Goal: Navigation & Orientation: Find specific page/section

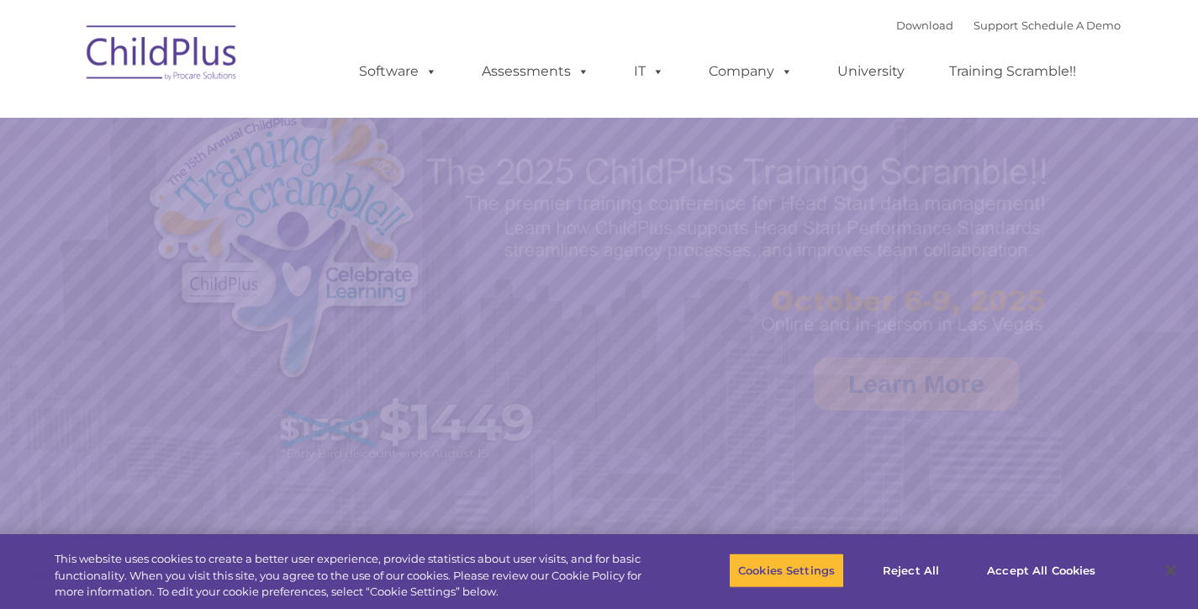
select select "MEDIUM"
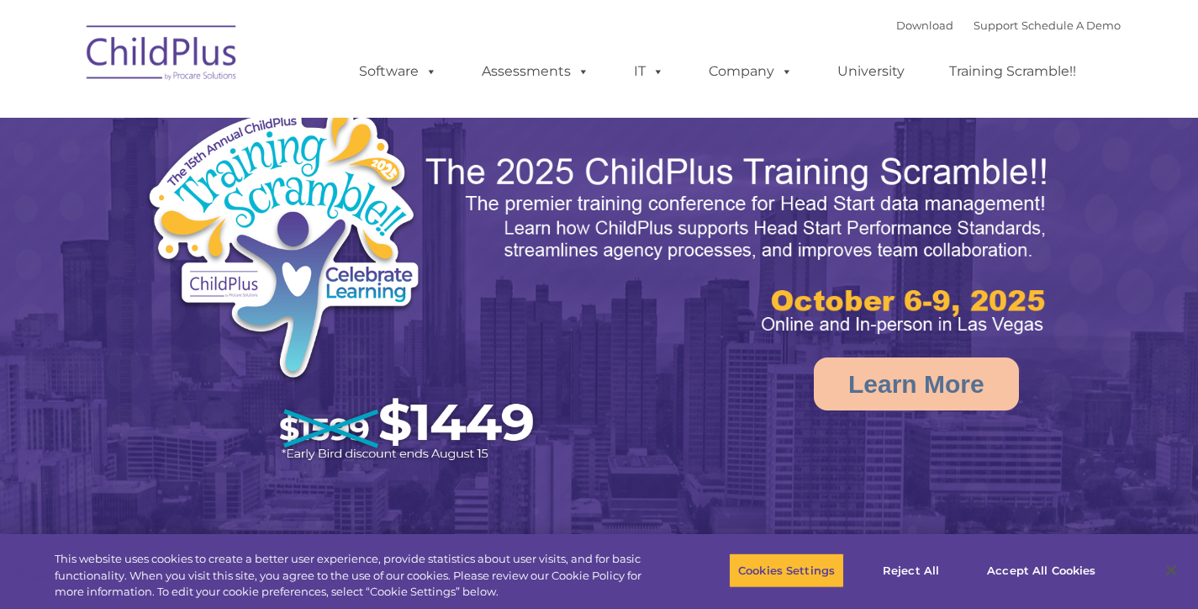
select select "MEDIUM"
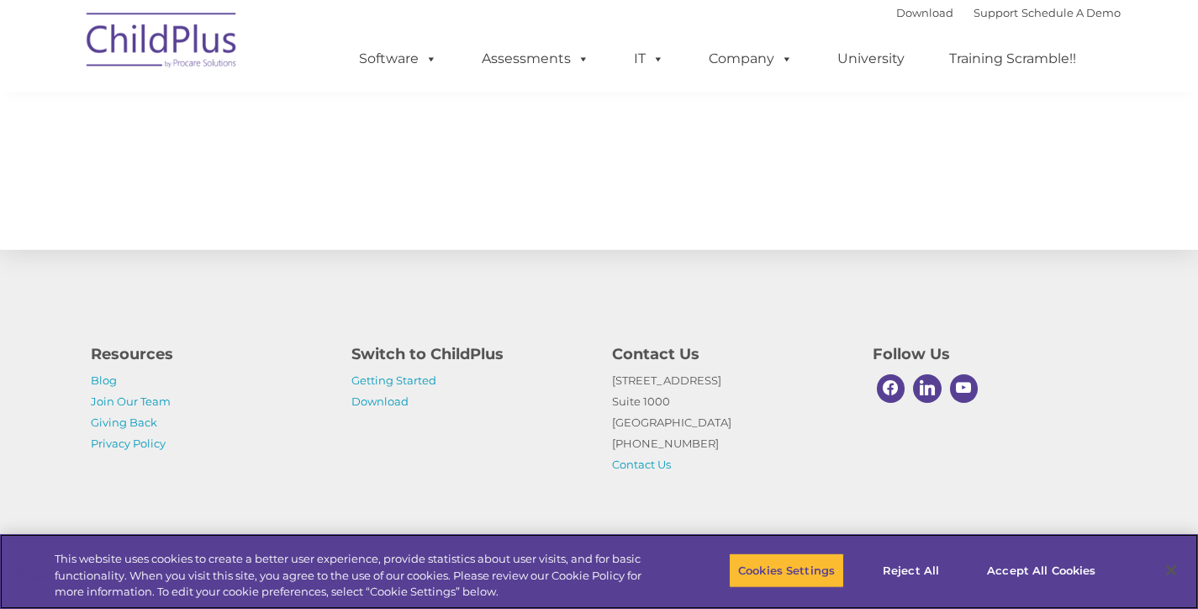
scroll to position [840, 0]
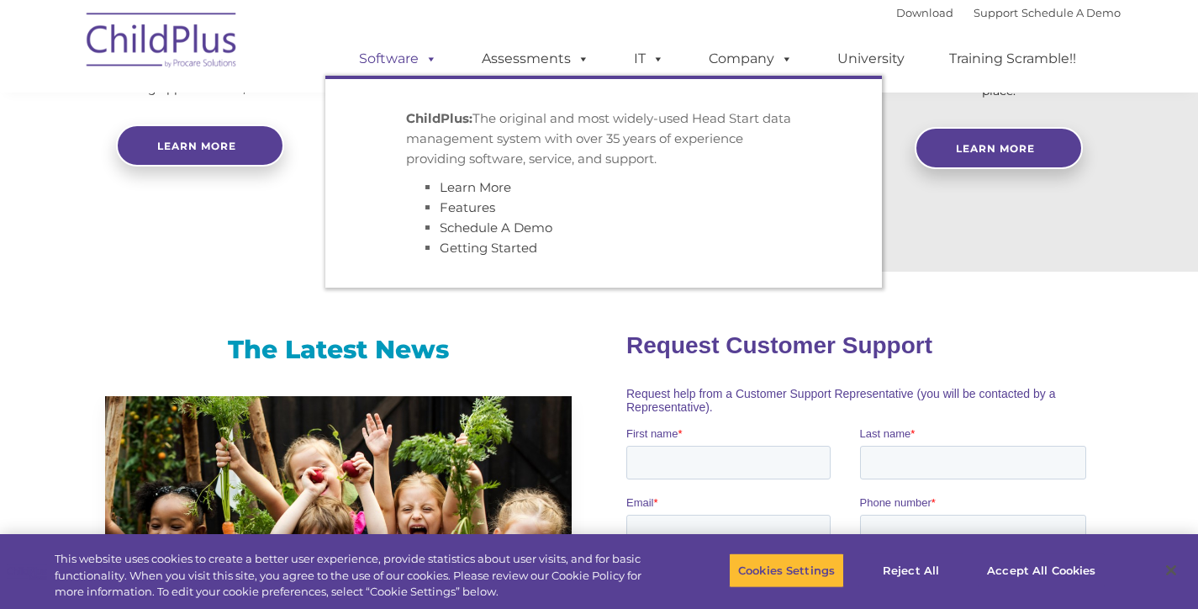
click at [413, 55] on link "Software" at bounding box center [398, 59] width 112 height 34
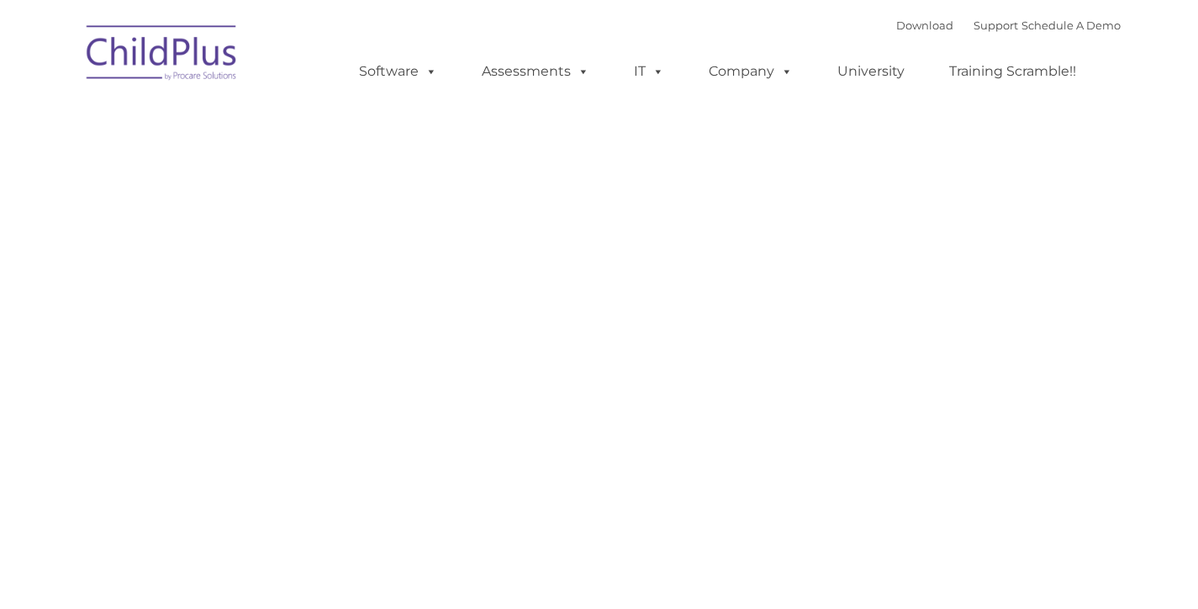
type input ""
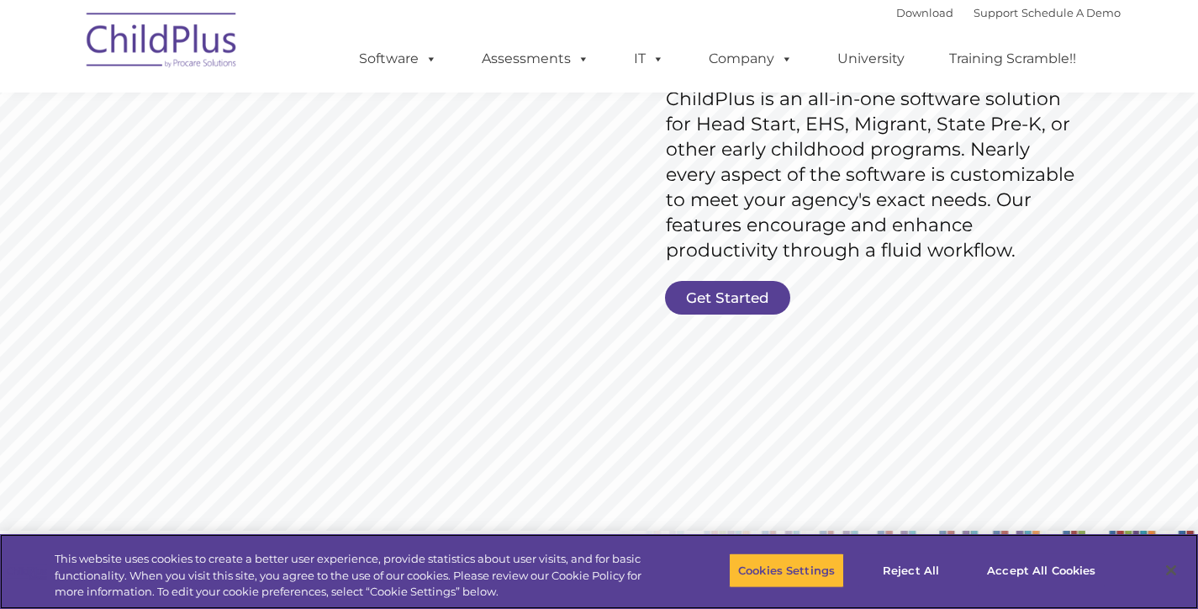
scroll to position [776, 0]
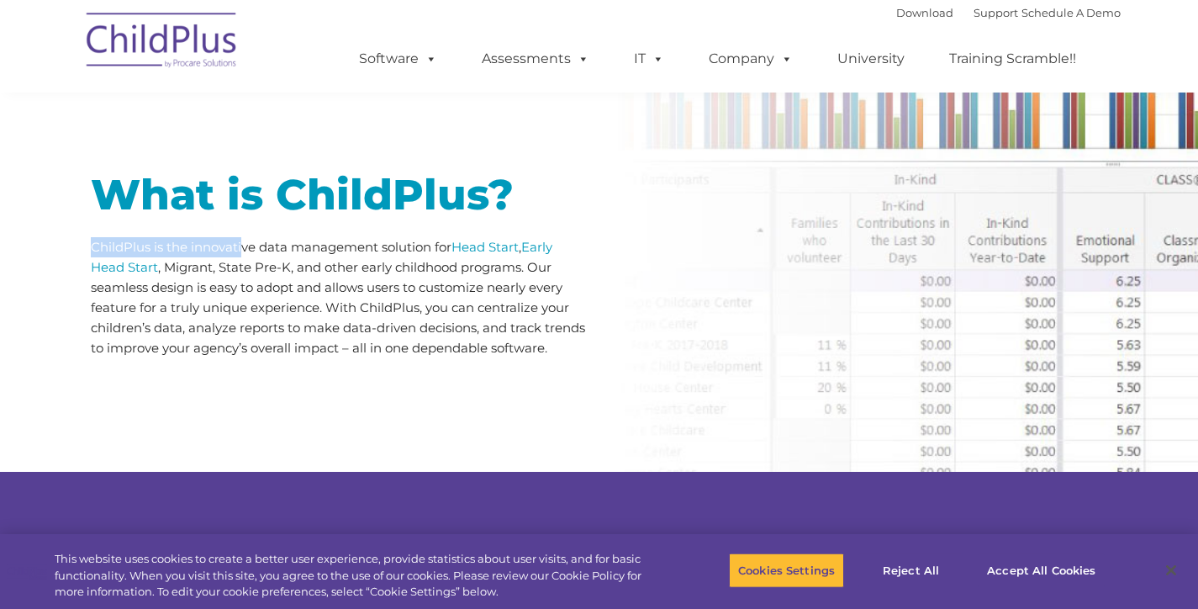
drag, startPoint x: 90, startPoint y: 247, endPoint x: 245, endPoint y: 254, distance: 154.8
click at [245, 254] on p "ChildPlus is the innovative data management solution for Head Start , Early Hea…" at bounding box center [339, 297] width 496 height 121
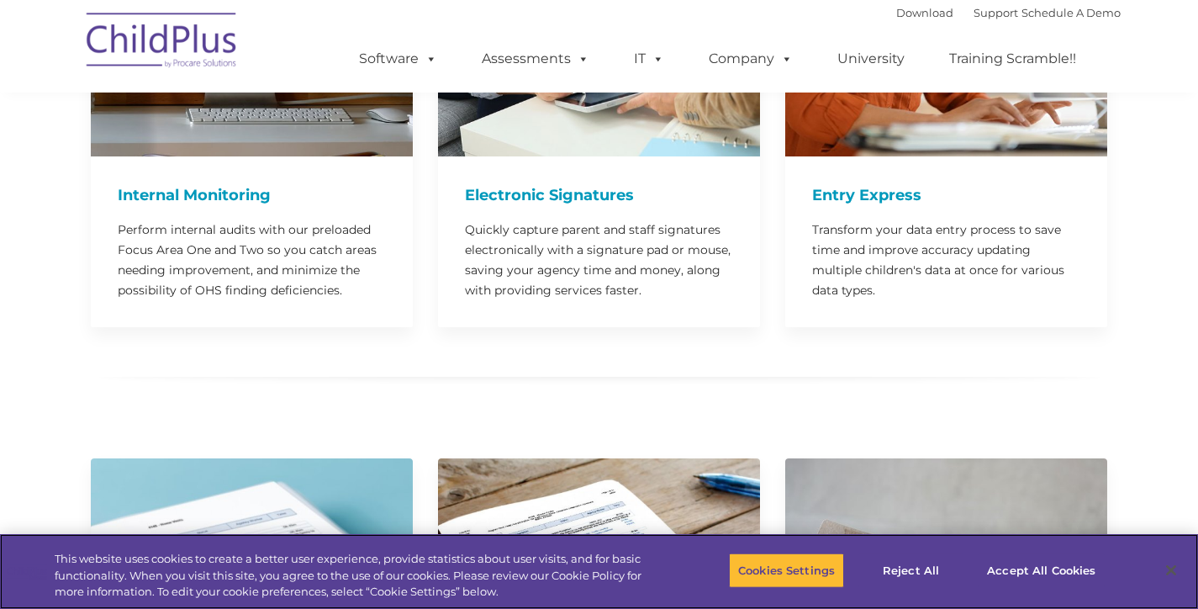
scroll to position [2075, 0]
